Goal: Find specific page/section: Find specific page/section

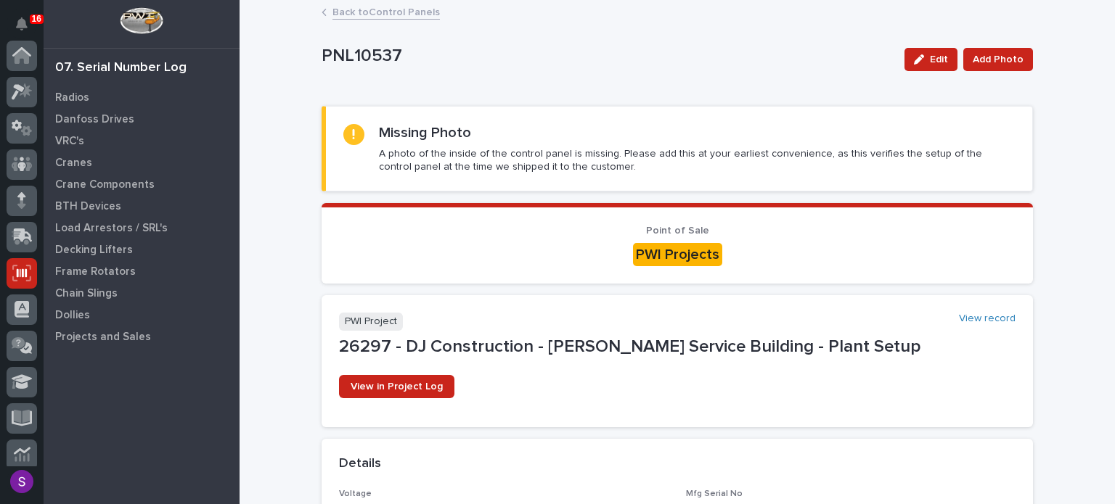
scroll to position [218, 0]
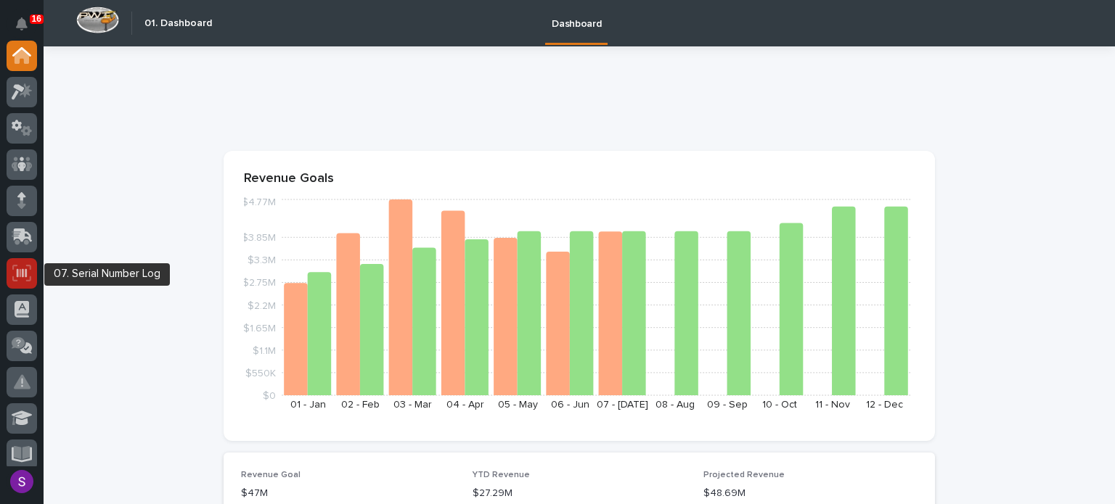
click at [22, 285] on div at bounding box center [22, 273] width 30 height 30
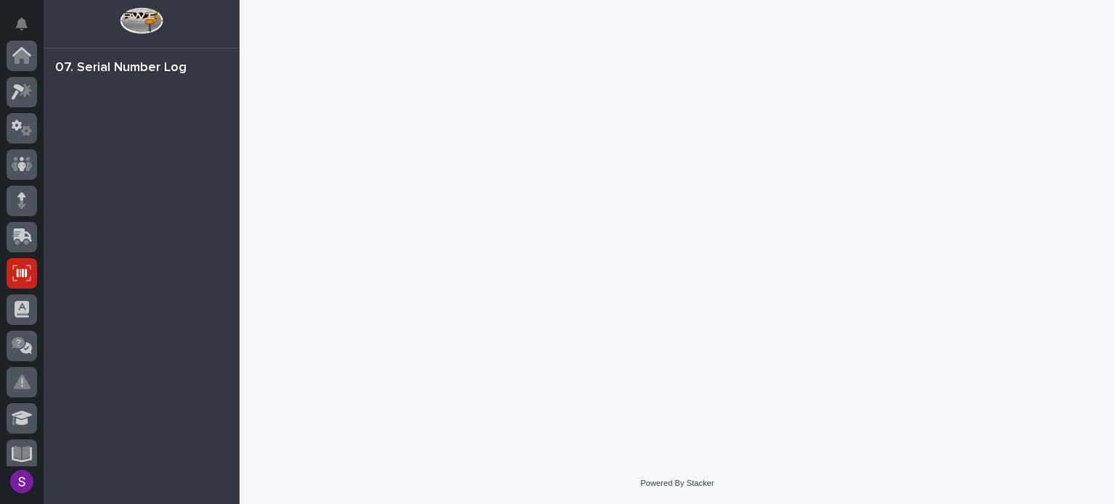
scroll to position [218, 0]
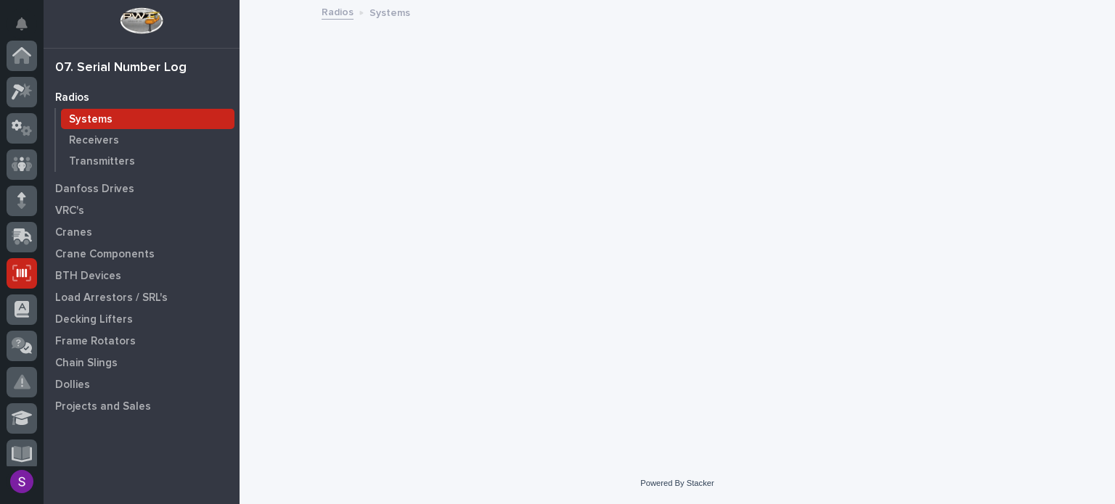
scroll to position [218, 0]
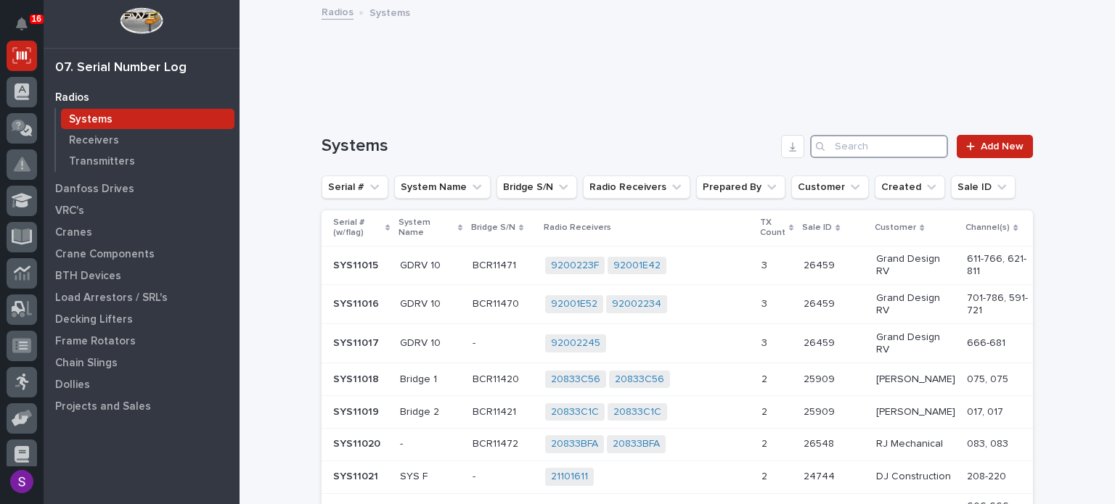
click at [917, 147] on input "Search" at bounding box center [879, 146] width 138 height 23
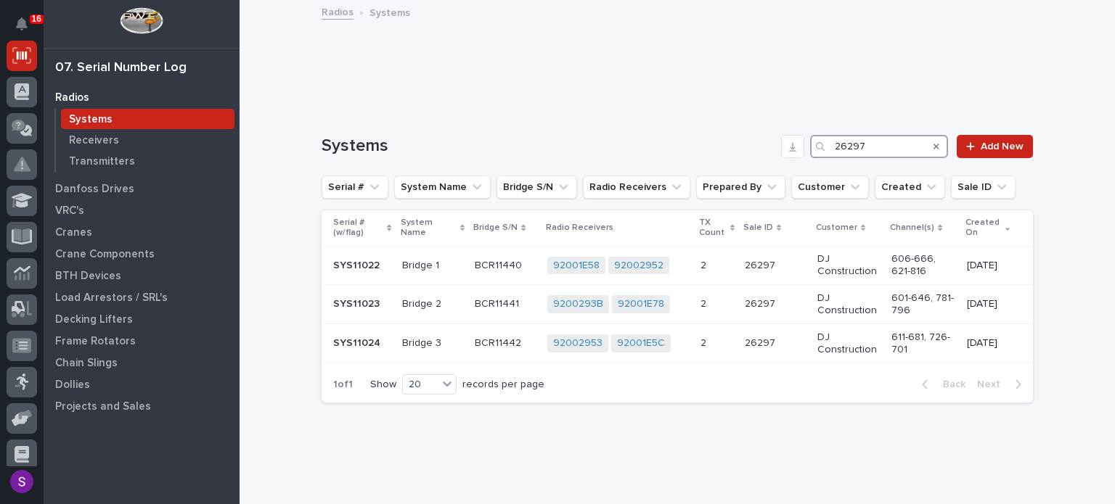
type input "26297"
